Goal: Task Accomplishment & Management: Complete application form

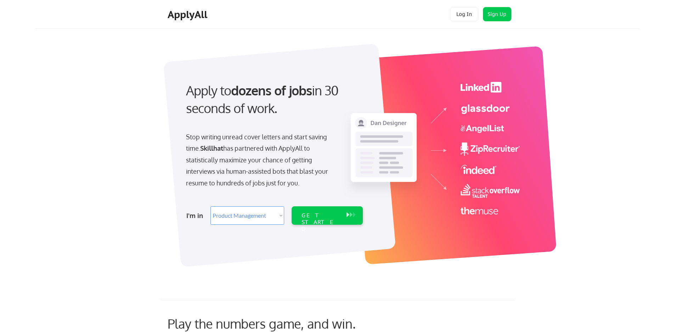
select select ""product""
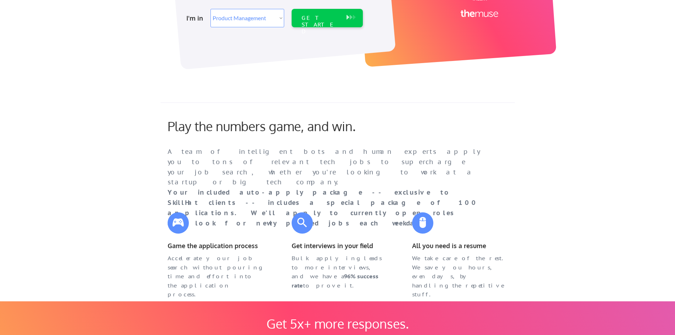
scroll to position [71, 0]
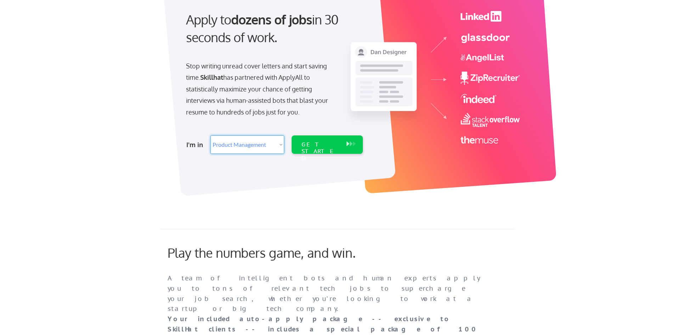
click at [281, 145] on select "Select Role Web/Front-End Development Product Management UX/UI/Product Design P…" at bounding box center [247, 144] width 74 height 18
select select ""data_science___analytics""
click at [210, 135] on select "Select Role Web/Front-End Development Product Management UX/UI/Product Design P…" at bounding box center [247, 144] width 74 height 18
select select ""data_science___analytics""
click at [313, 150] on div "GET STARTED" at bounding box center [320, 144] width 45 height 18
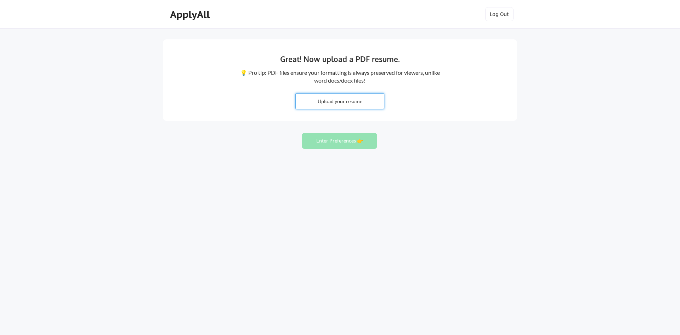
click at [359, 104] on input "file" at bounding box center [340, 101] width 88 height 15
click at [185, 20] on div "ApplyAll" at bounding box center [191, 15] width 42 height 12
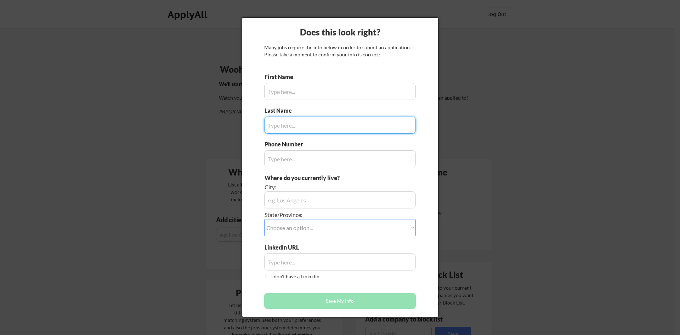
click at [453, 220] on div at bounding box center [340, 167] width 680 height 335
click at [551, 183] on div at bounding box center [340, 167] width 680 height 335
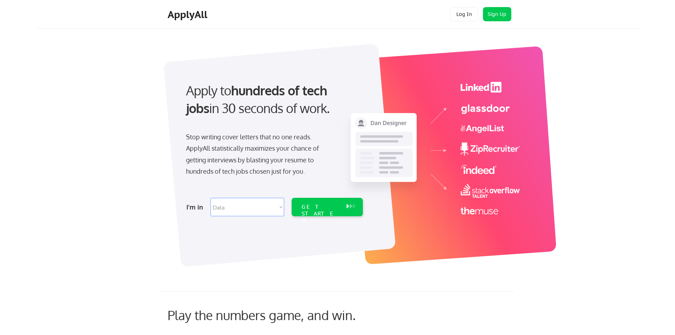
select select ""data_science___analytics""
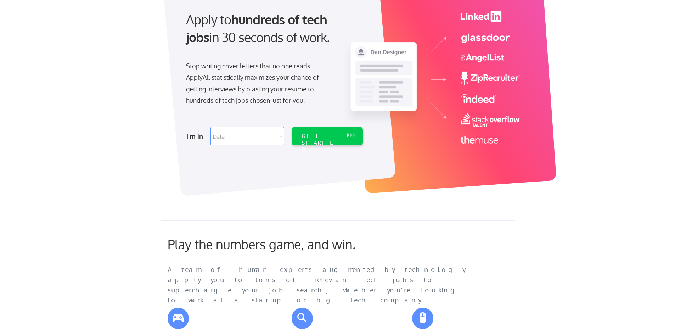
select select ""data_science___analytics""
